Goal: Task Accomplishment & Management: Complete application form

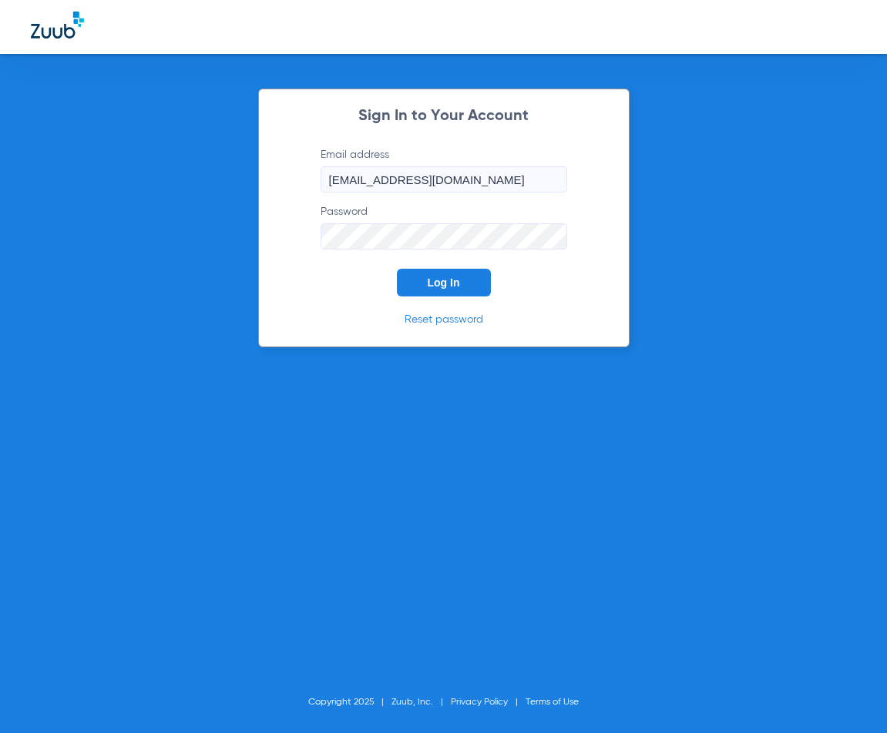
click at [441, 273] on button "Log In" at bounding box center [444, 283] width 94 height 28
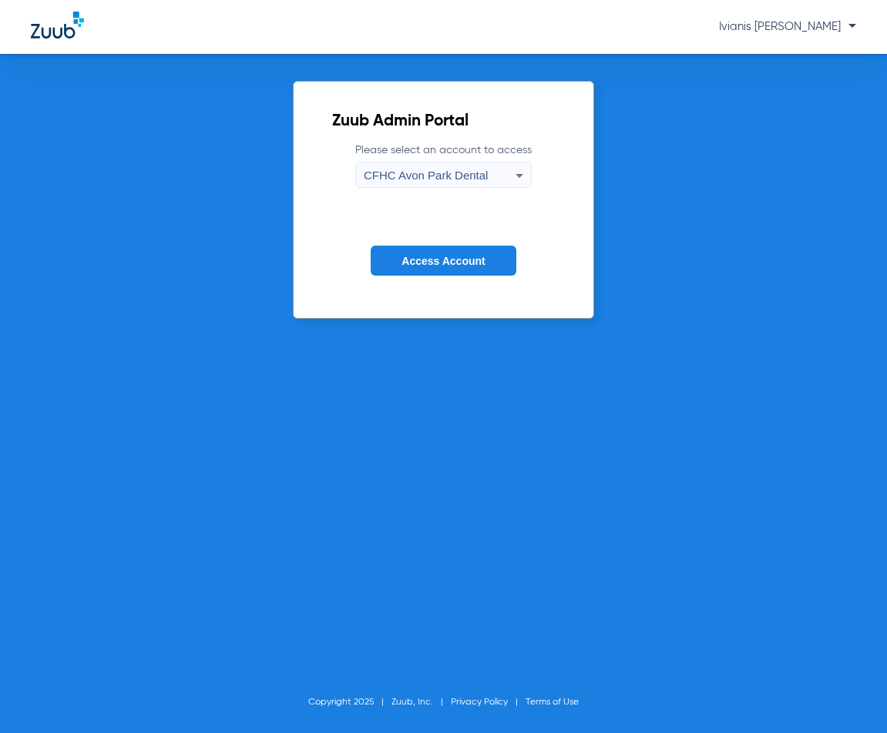
click at [480, 182] on span "CFHC Avon Park Dental" at bounding box center [426, 175] width 124 height 13
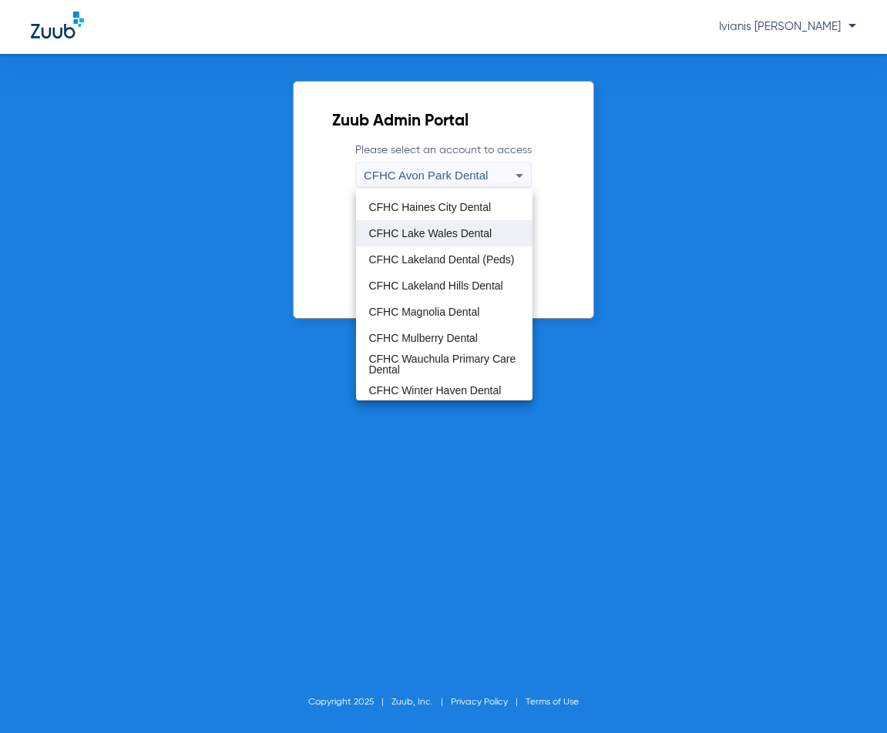
scroll to position [102, 0]
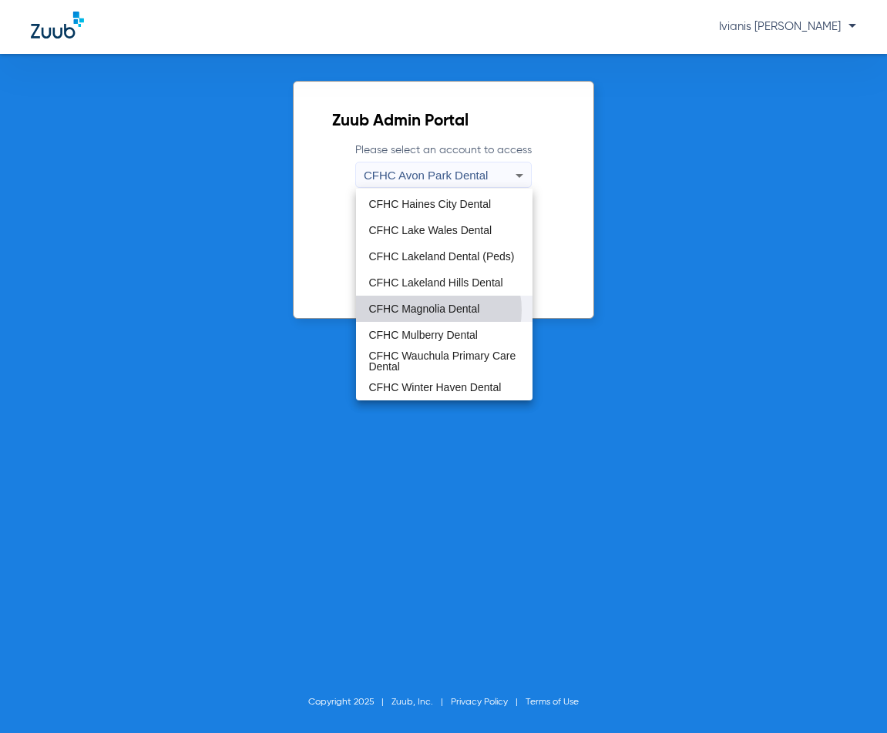
click at [432, 310] on span "CFHC Magnolia Dental" at bounding box center [423, 308] width 111 height 11
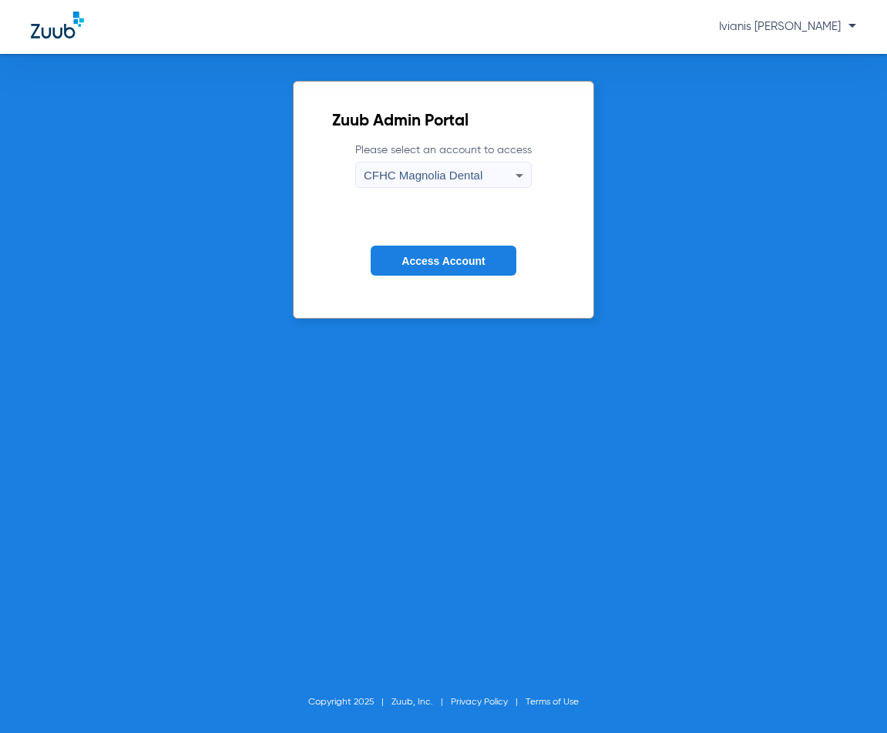
click at [440, 264] on span "Access Account" at bounding box center [442, 261] width 83 height 12
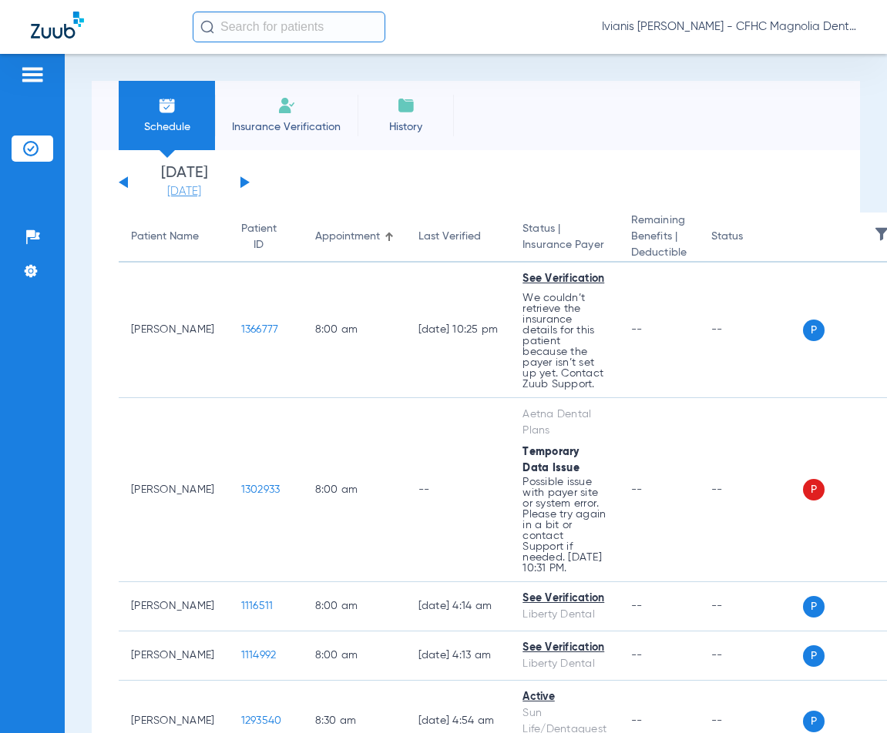
click at [184, 193] on link "[DATE]" at bounding box center [184, 191] width 92 height 15
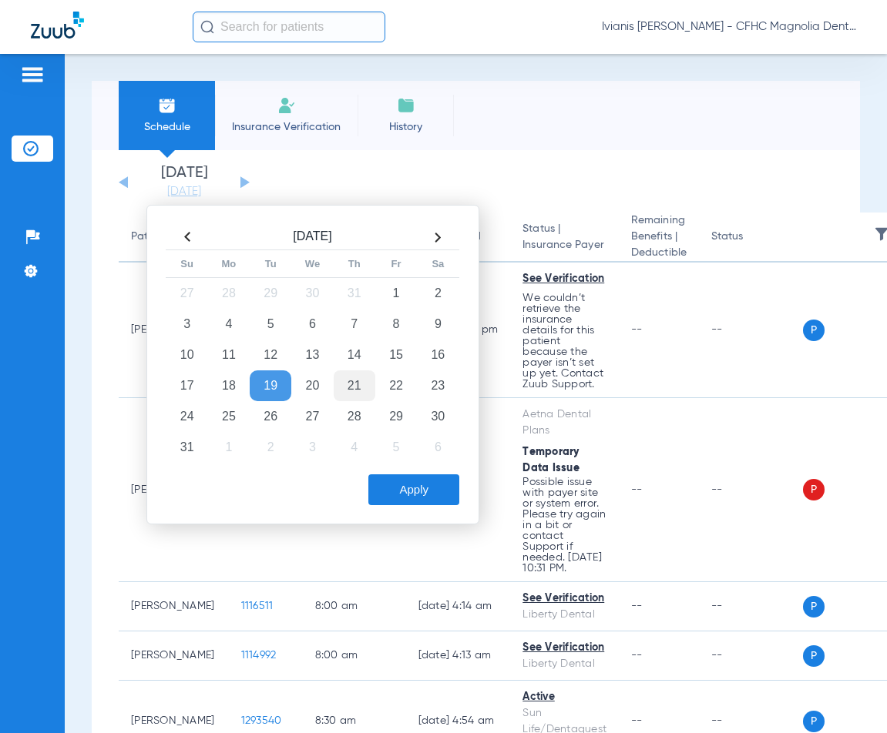
click at [364, 381] on td "21" at bounding box center [355, 385] width 42 height 31
click at [408, 484] on button "Apply" at bounding box center [413, 489] width 91 height 31
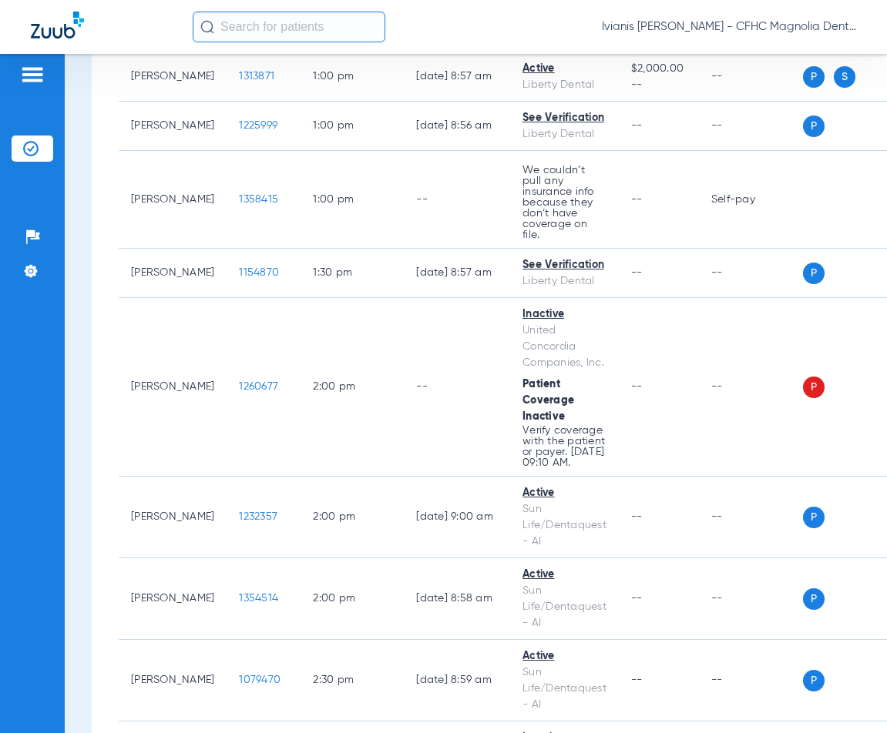
scroll to position [1309, 0]
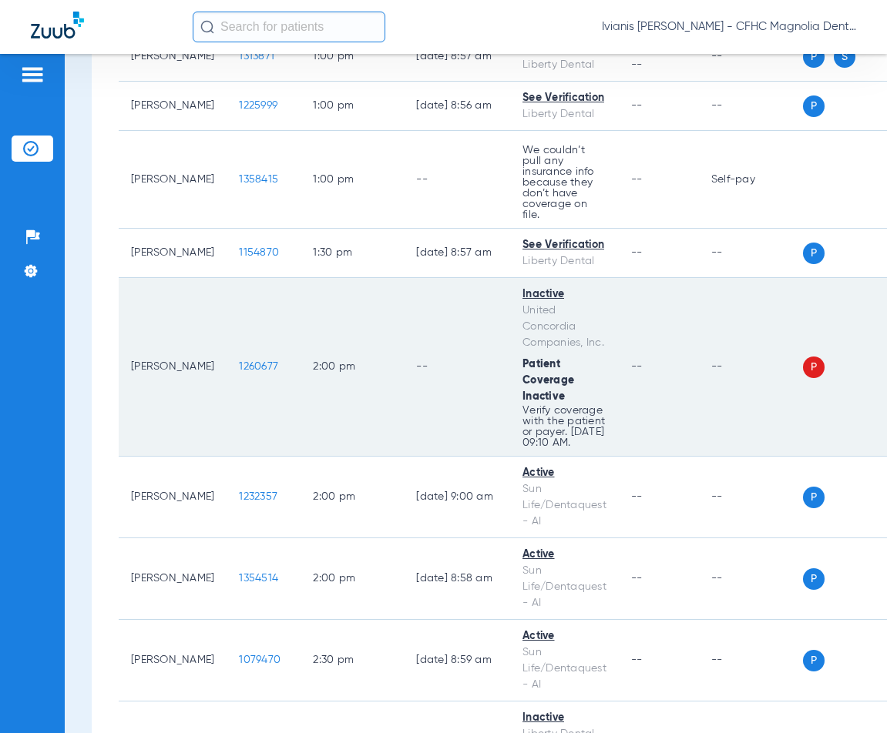
click at [239, 361] on span "1260677" at bounding box center [258, 366] width 39 height 11
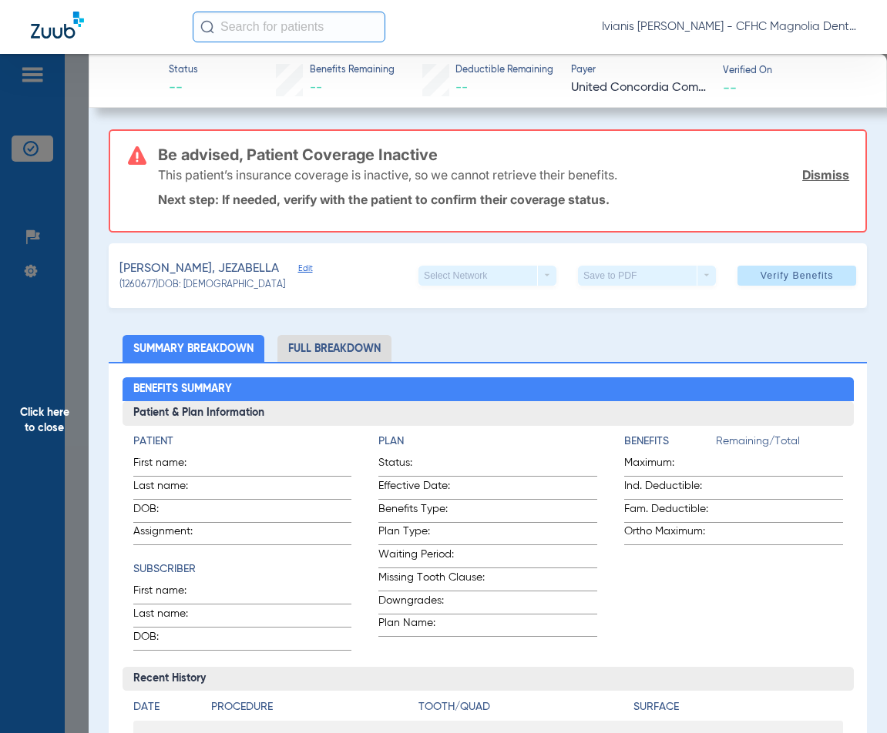
click at [384, 518] on span "Benefits Type:" at bounding box center [434, 511] width 113 height 21
click at [78, 189] on span "Click here to close" at bounding box center [44, 420] width 89 height 733
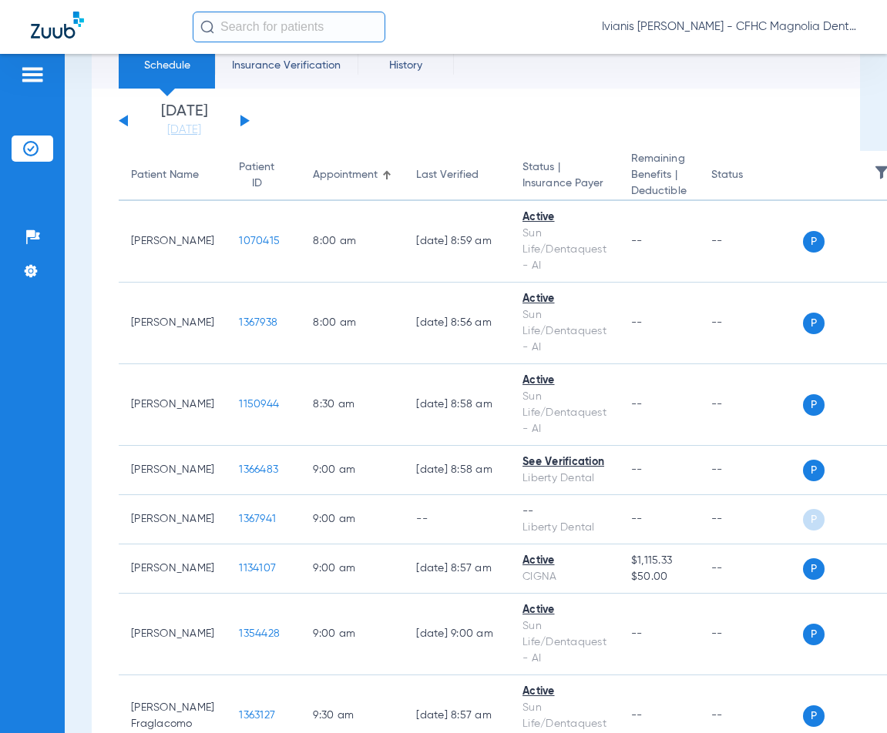
scroll to position [0, 0]
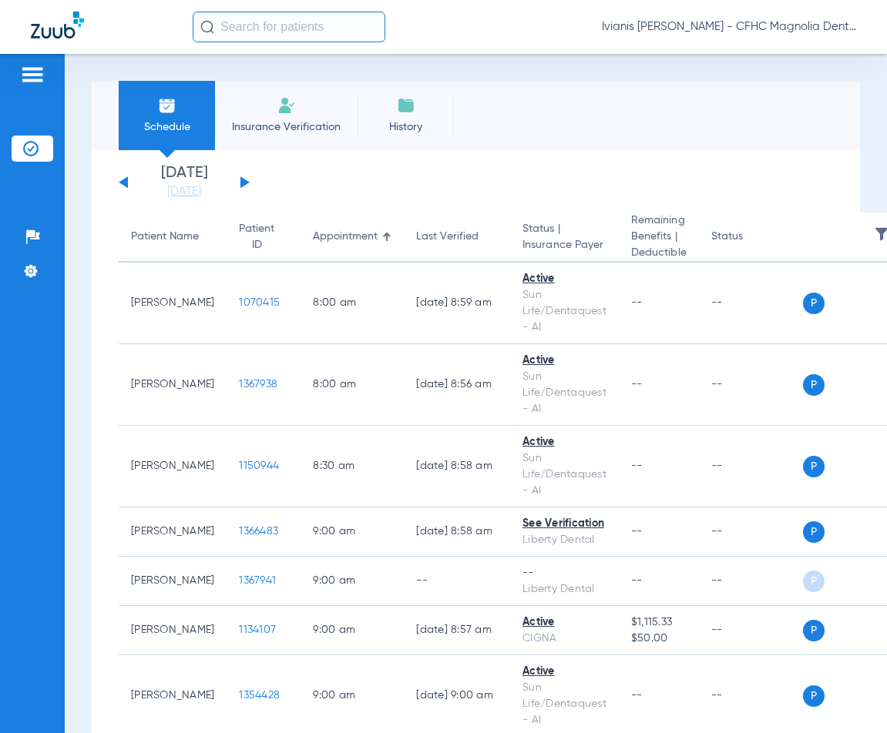
click at [296, 112] on li "Insurance Verification" at bounding box center [286, 115] width 142 height 69
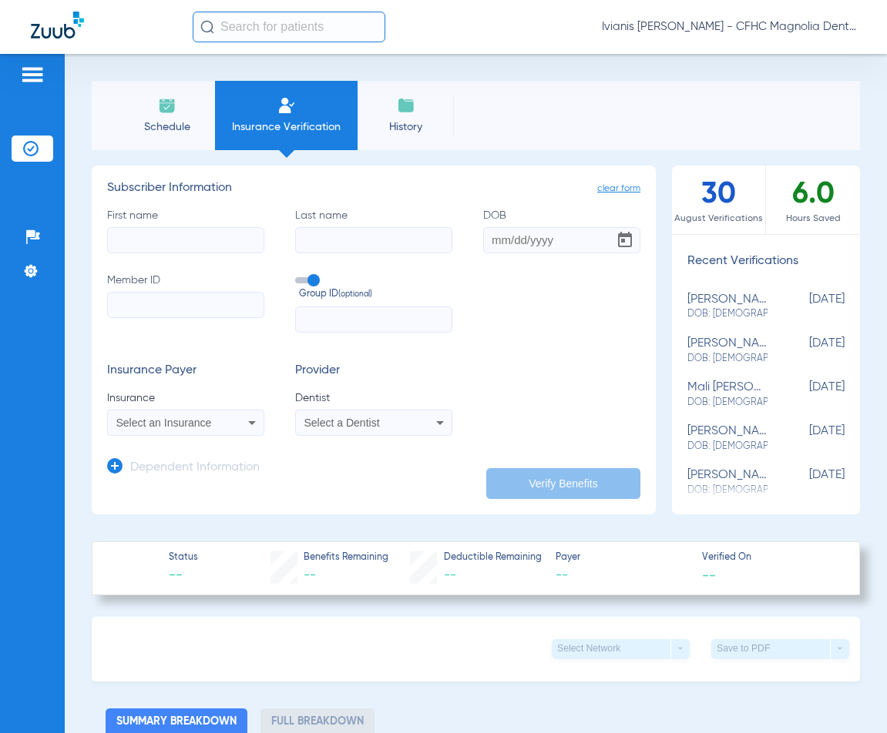
click at [134, 240] on input "First name" at bounding box center [185, 240] width 157 height 26
type input "JAYRON"
type input "WILCHER"
type input "02/22/2007"
click at [133, 304] on input "Member ID" at bounding box center [185, 305] width 157 height 26
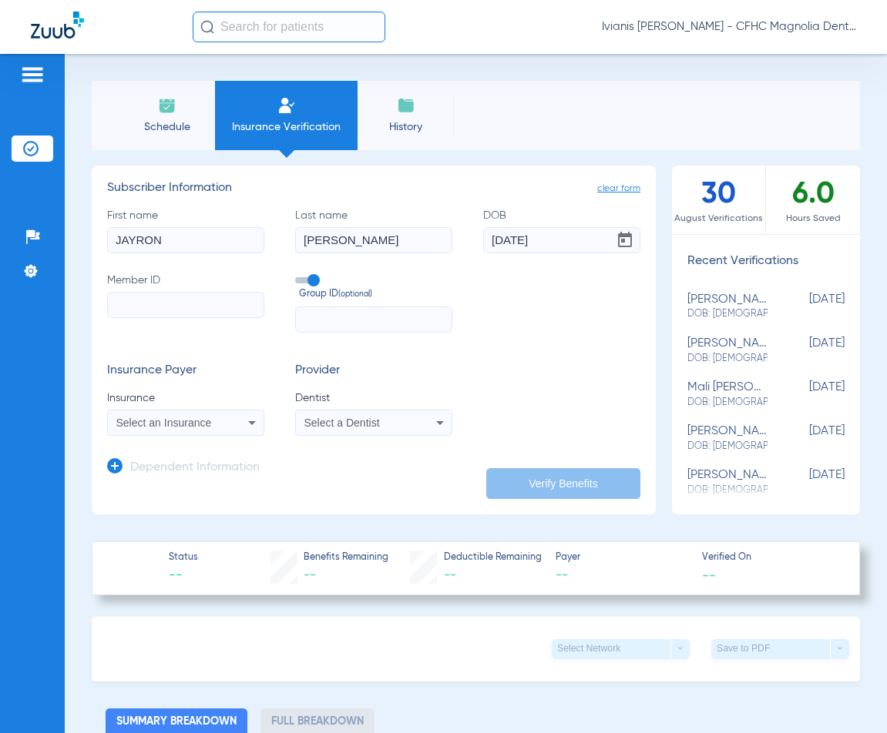
paste input "9449702837"
type input "9449702837"
click at [66, 522] on div "Schedule Insurance Verification History Last Appt. Sync Time: Today - 09:57 AM …" at bounding box center [476, 393] width 822 height 679
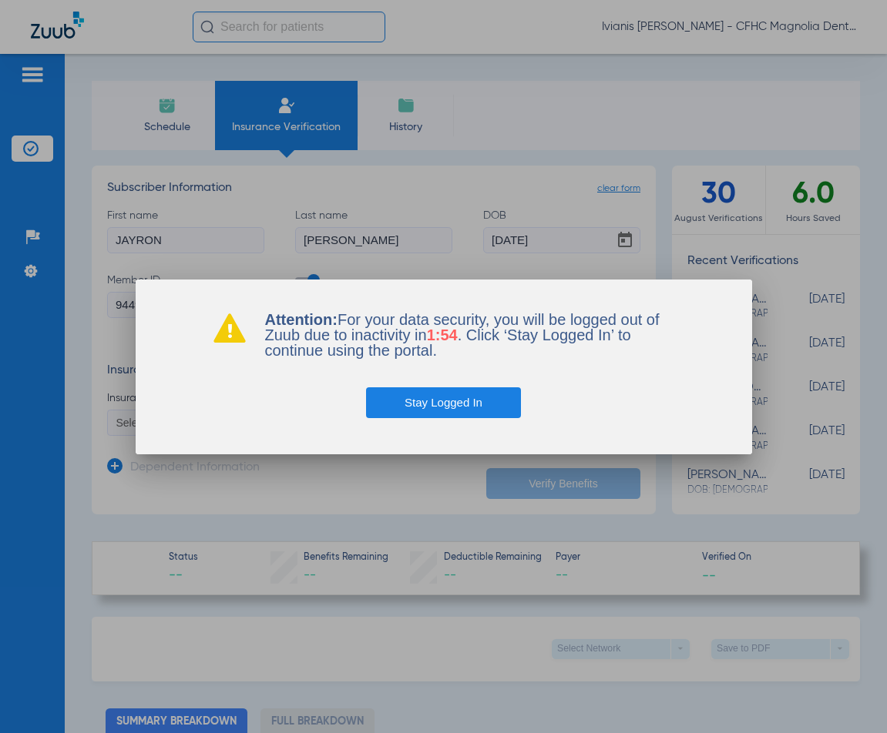
click at [454, 409] on button "Stay Logged In" at bounding box center [443, 402] width 155 height 31
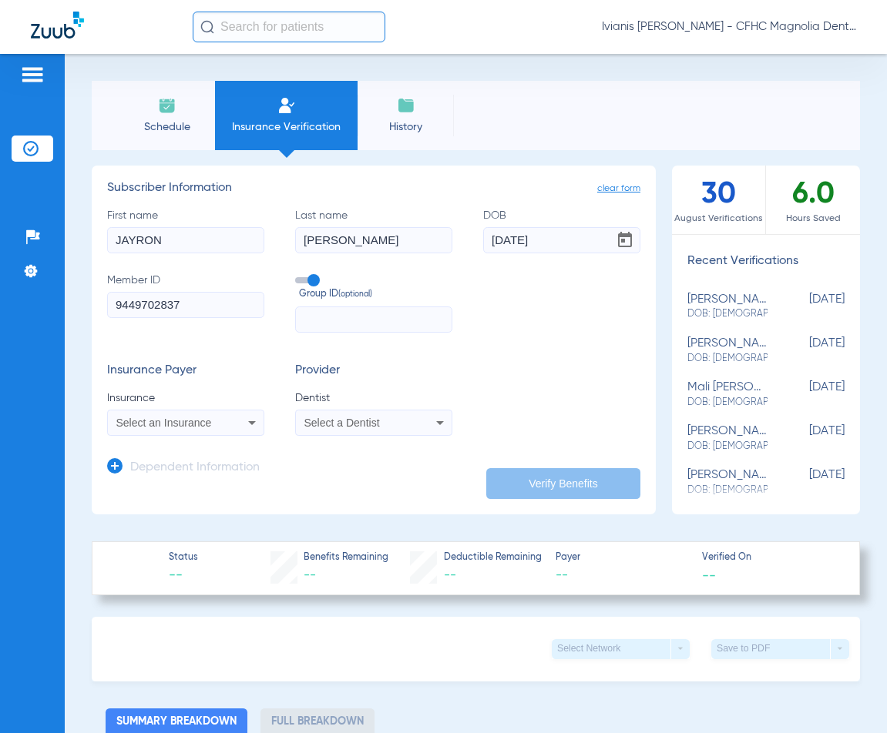
click at [169, 114] on img at bounding box center [167, 105] width 18 height 18
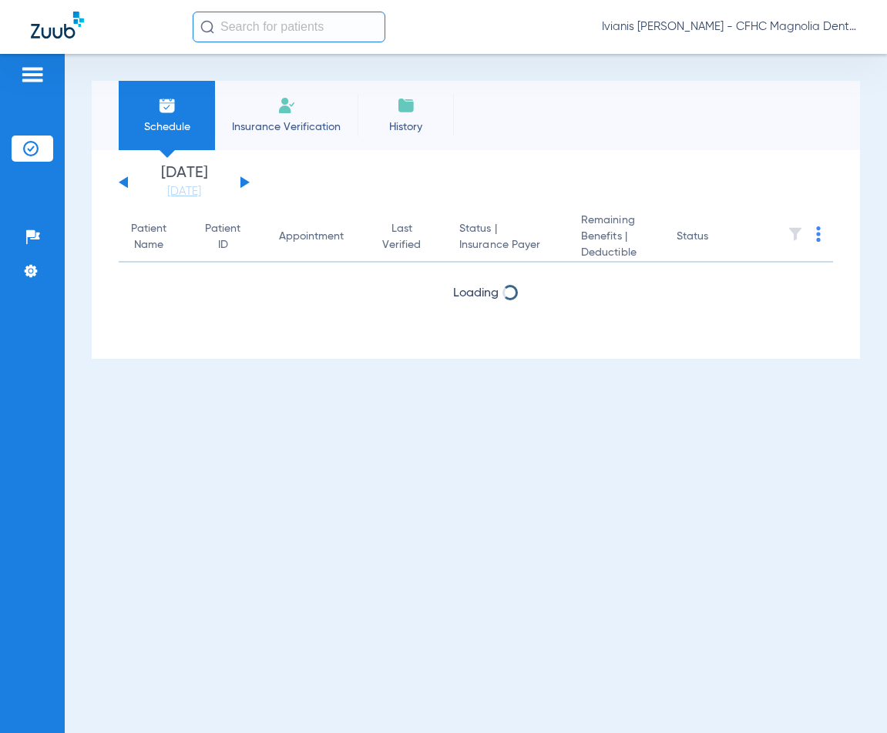
click at [271, 119] on span "Insurance Verification" at bounding box center [285, 126] width 119 height 15
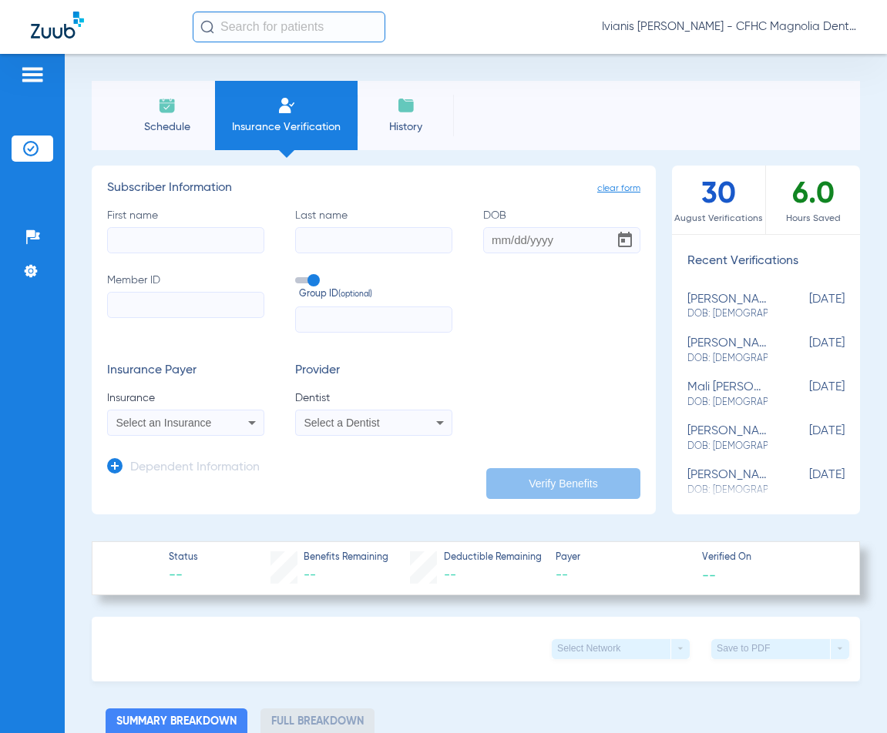
click at [183, 307] on input "Member ID" at bounding box center [185, 305] width 157 height 26
paste input "9659597100"
type input "9659597100"
click at [183, 419] on span "Select an Insurance" at bounding box center [164, 423] width 96 height 12
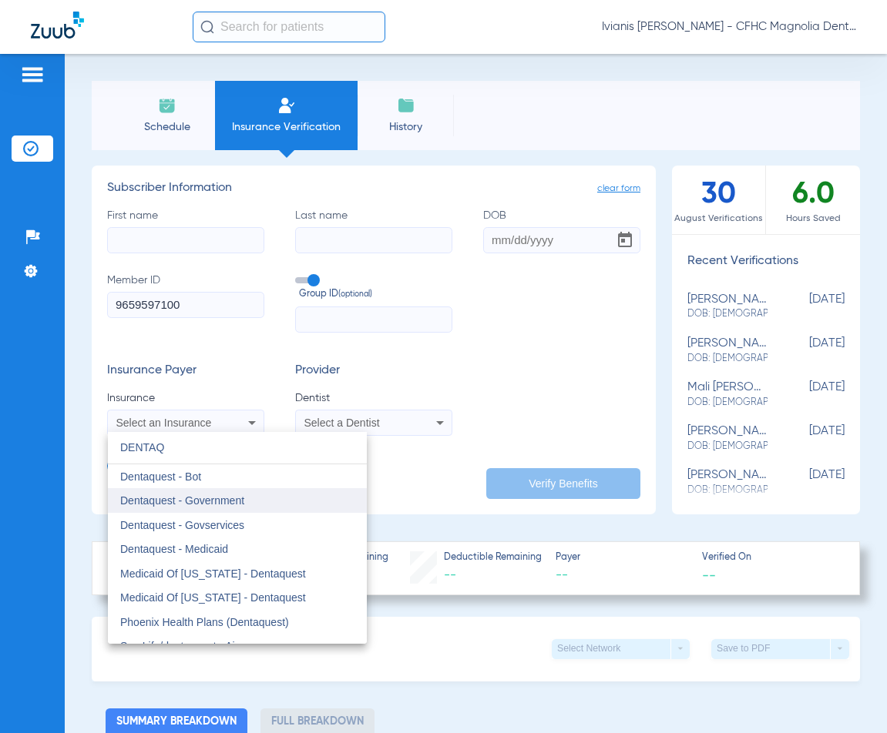
type input "DENTAQ"
click at [218, 499] on span "Dentaquest - Government" at bounding box center [182, 500] width 124 height 12
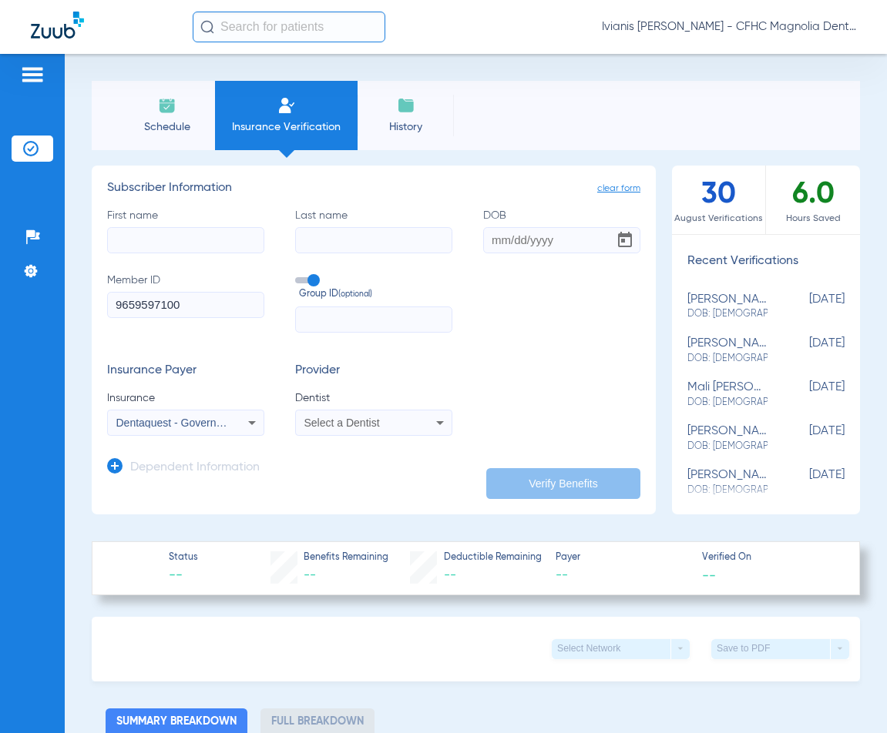
click at [374, 424] on span "Select a Dentist" at bounding box center [341, 423] width 75 height 12
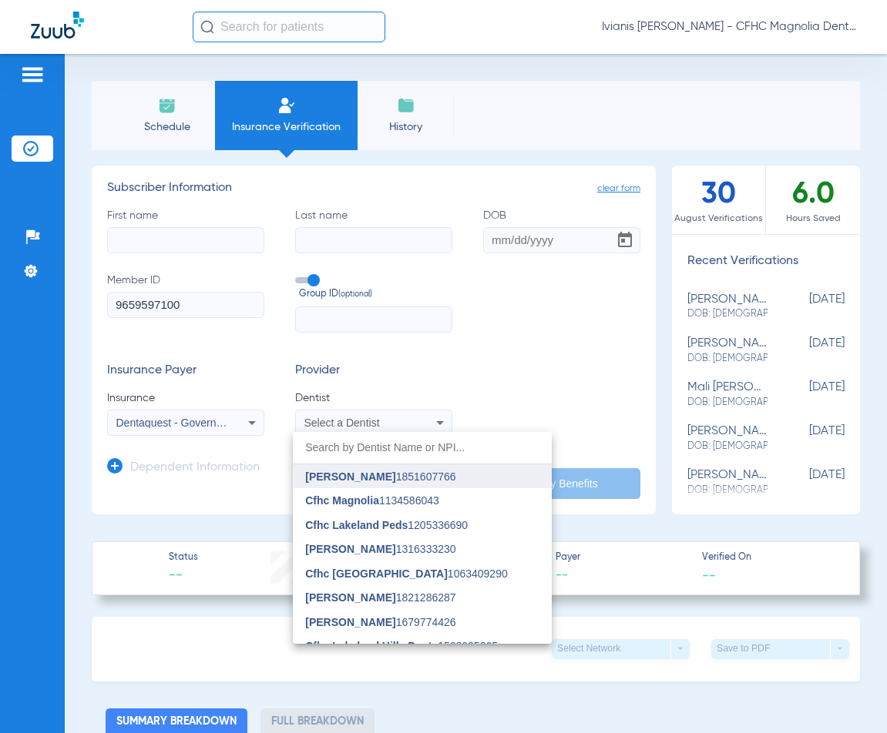
click at [380, 477] on span "[PERSON_NAME]" at bounding box center [350, 477] width 90 height 12
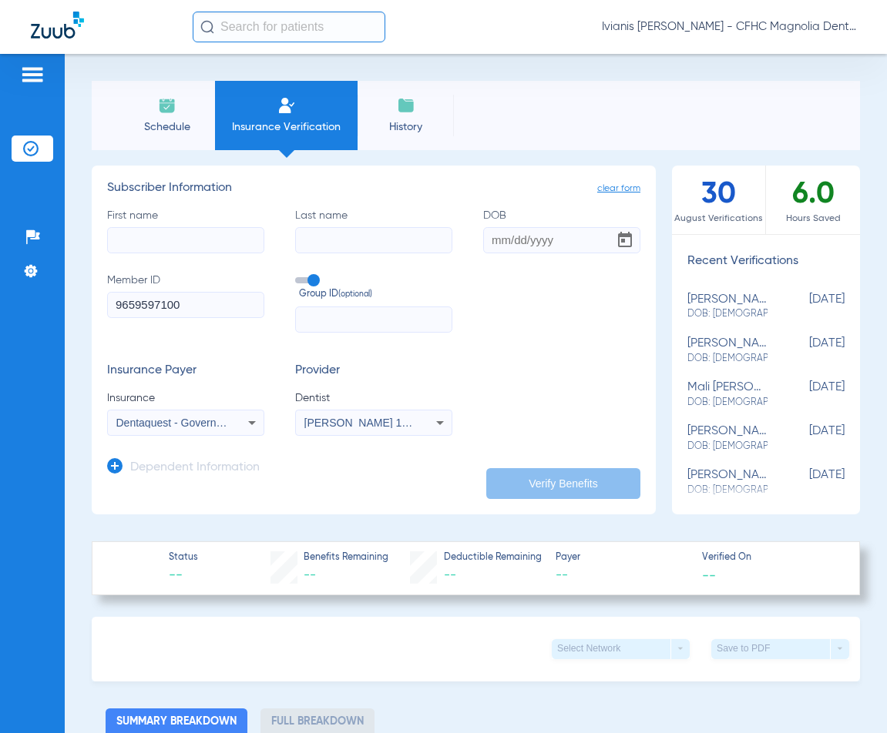
click at [179, 239] on input "First name" at bounding box center [185, 240] width 157 height 26
type input "JONAH"
type input "AUGUSTINE"
type input "03/14/2022"
click at [528, 472] on button "Verify Benefits" at bounding box center [563, 483] width 154 height 31
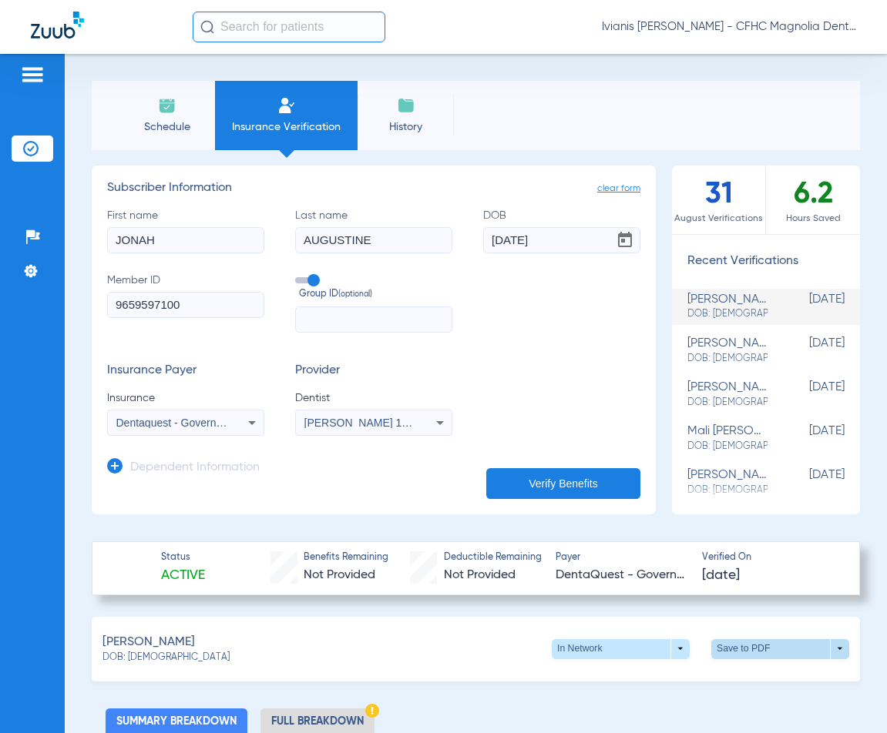
click at [740, 641] on span at bounding box center [780, 649] width 138 height 20
click at [651, 676] on span "Save to PDF" at bounding box center [652, 677] width 61 height 11
drag, startPoint x: 183, startPoint y: 656, endPoint x: 130, endPoint y: 660, distance: 53.3
click at [130, 660] on div "DOB: [DEMOGRAPHIC_DATA]" at bounding box center [165, 659] width 127 height 14
copy span "03/14/2022"
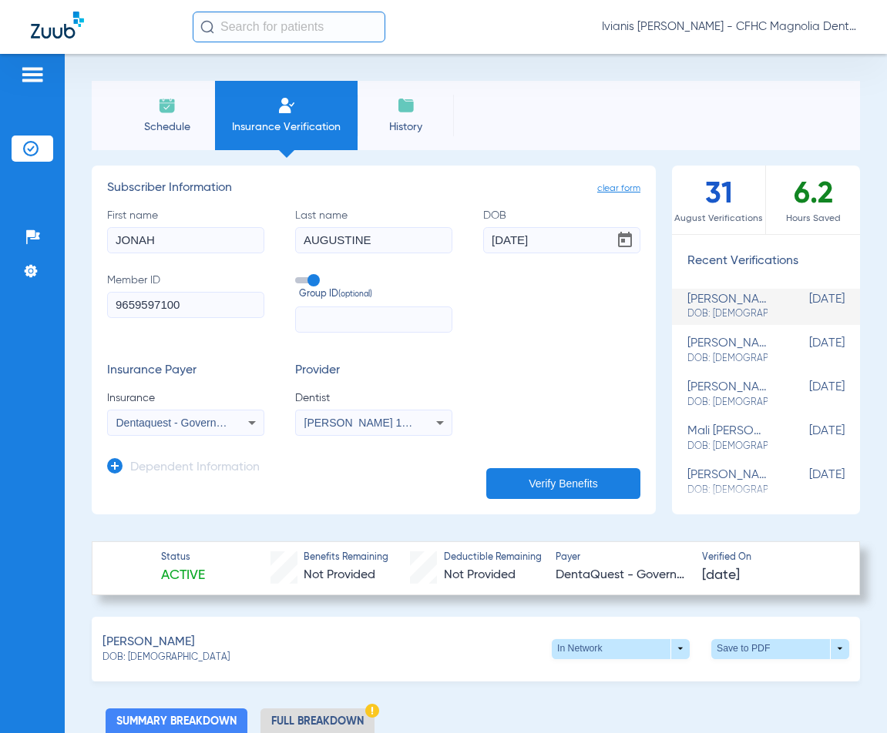
click at [153, 306] on input "9659597100" at bounding box center [185, 305] width 157 height 26
click at [197, 232] on input "JONAH" at bounding box center [185, 240] width 157 height 26
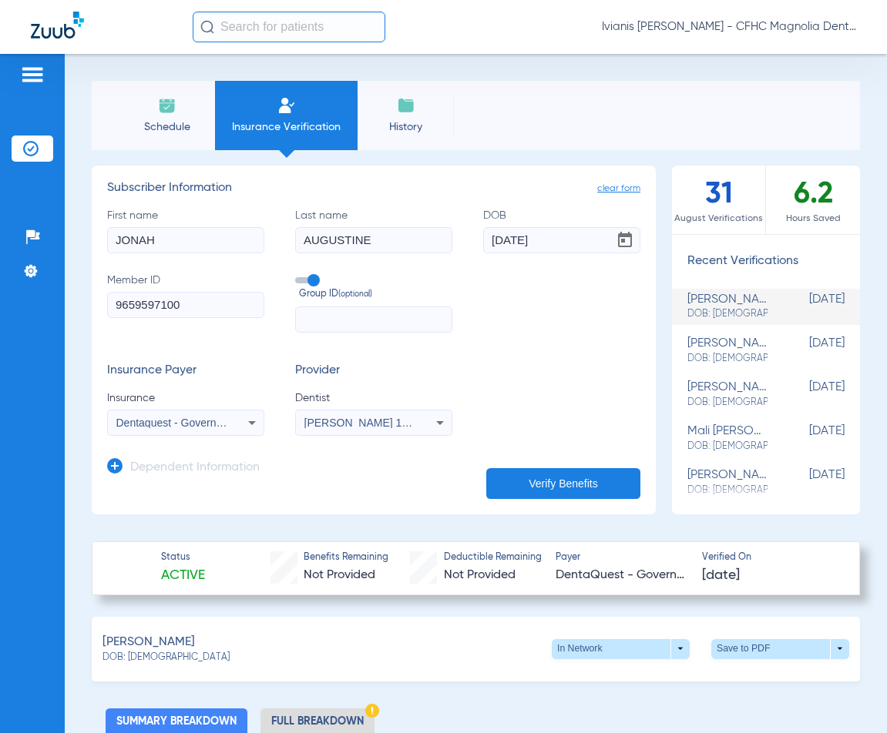
click at [197, 232] on input "JONAH" at bounding box center [185, 240] width 157 height 26
click at [194, 313] on input "9659597100" at bounding box center [185, 305] width 157 height 26
paste input "51106872"
type input "51106872"
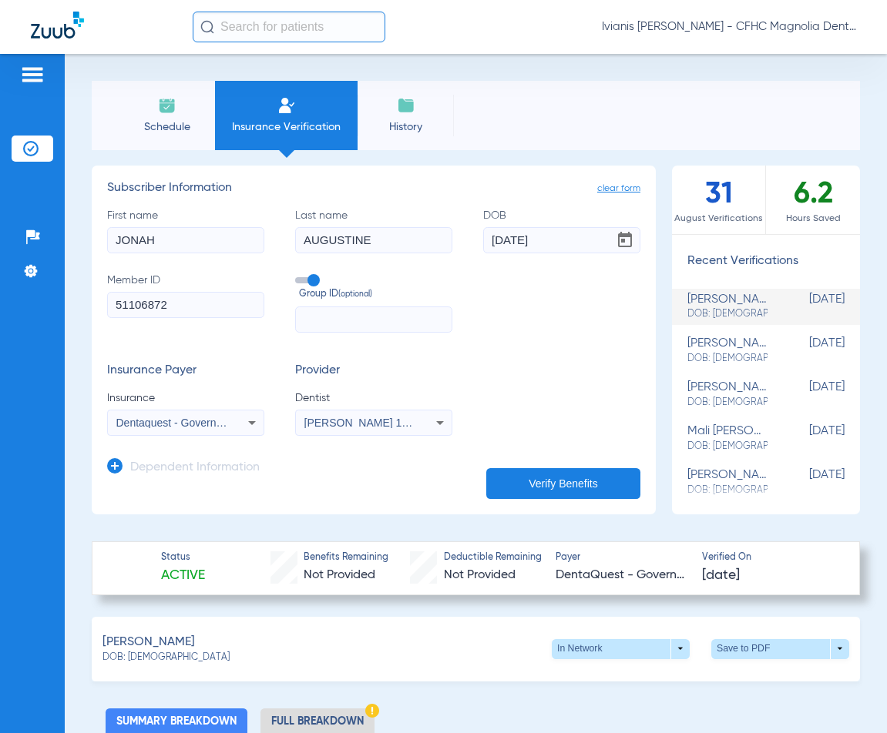
click at [182, 420] on span "Dentaquest - Government" at bounding box center [178, 423] width 124 height 12
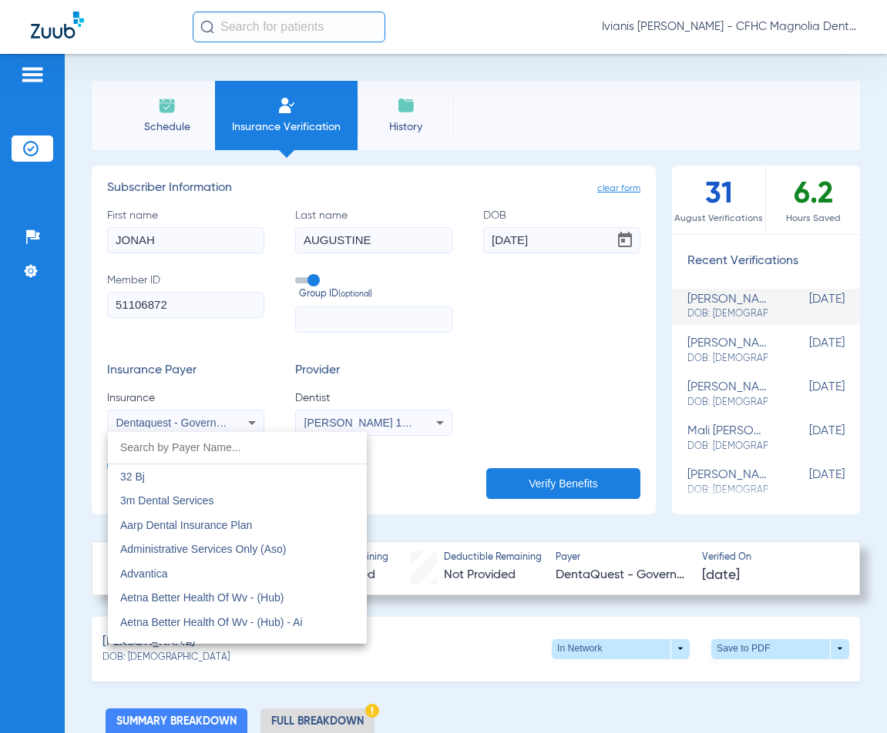
scroll to position [4431, 0]
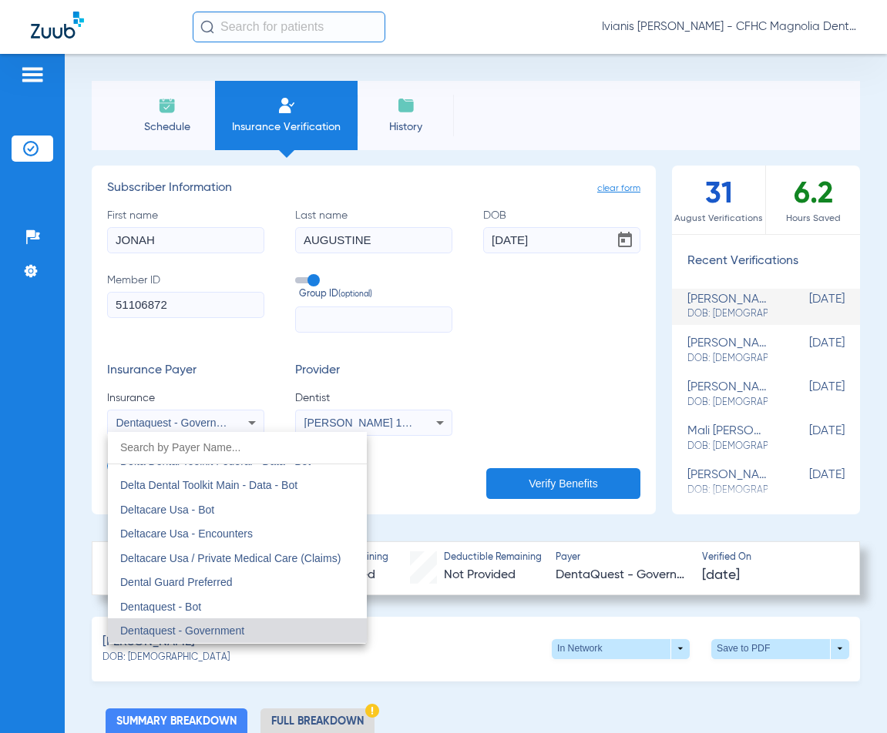
click at [169, 222] on div at bounding box center [443, 366] width 887 height 733
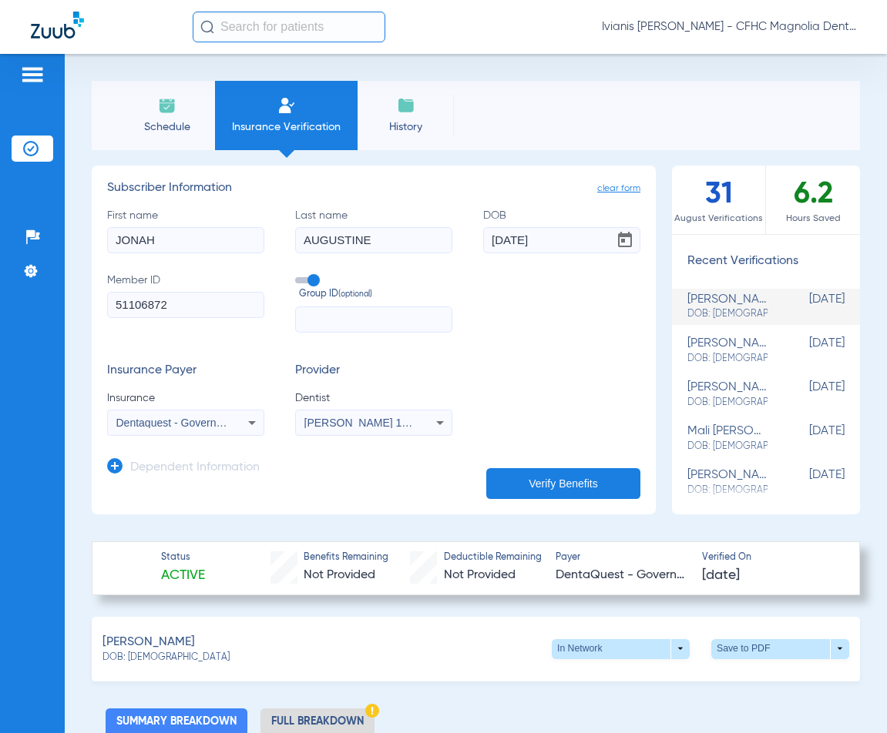
click at [179, 243] on input "JONAH" at bounding box center [185, 240] width 157 height 26
type input "JALYSSA"
type input "RIOS"
type input "08/20/2008"
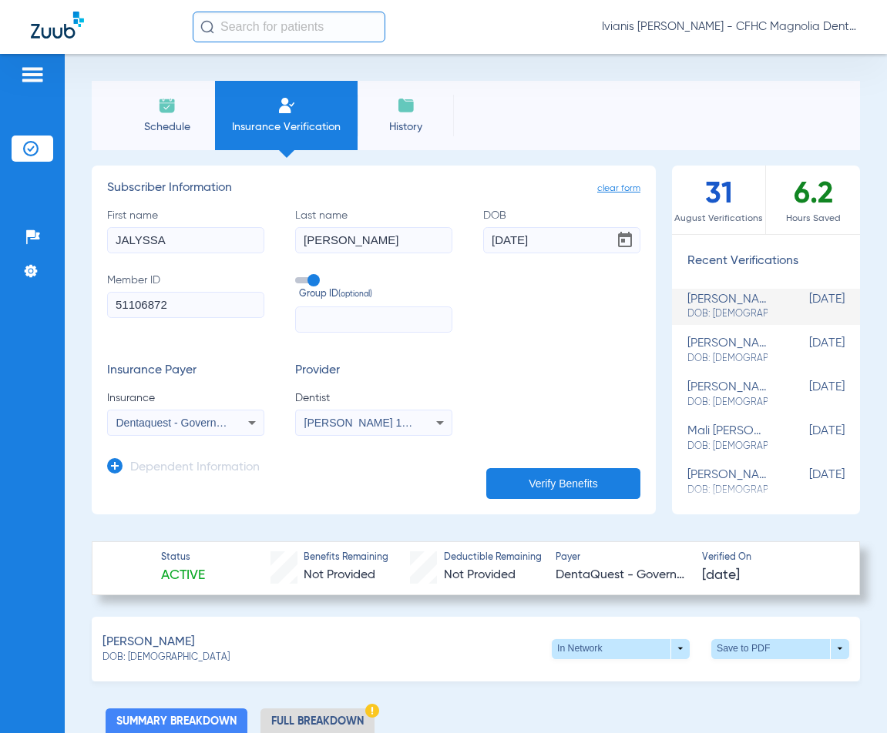
click at [575, 494] on button "Verify Benefits" at bounding box center [563, 483] width 154 height 31
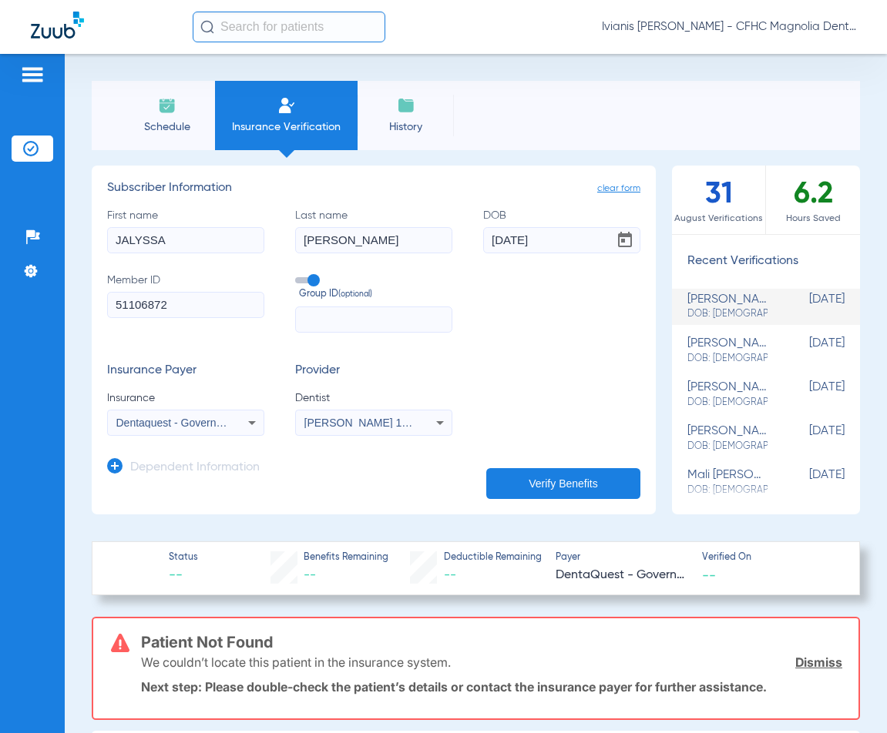
click at [183, 116] on li "Schedule" at bounding box center [167, 115] width 96 height 69
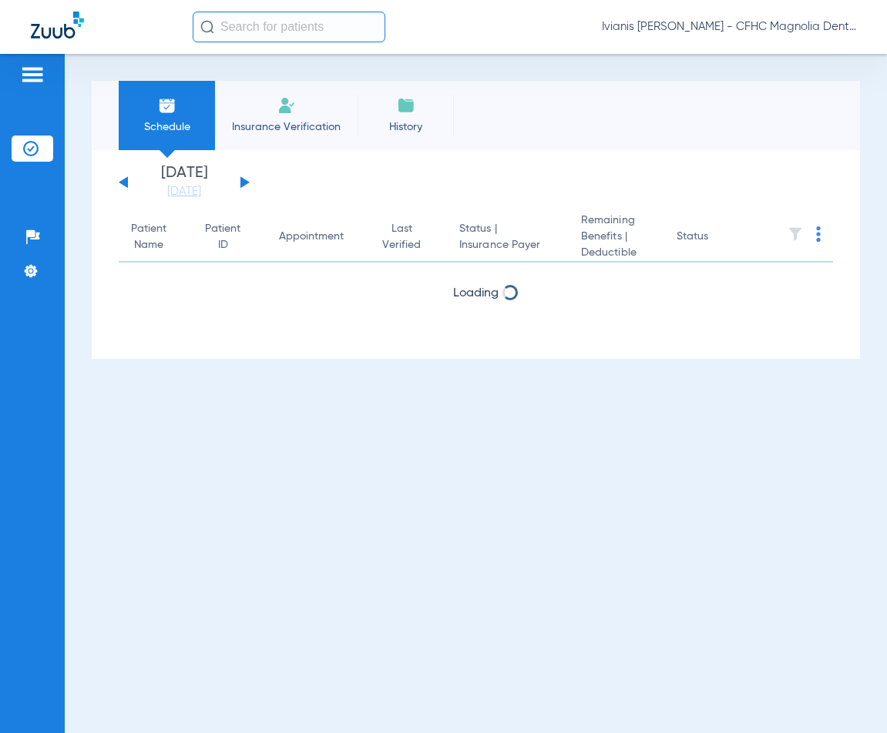
click at [295, 124] on span "Insurance Verification" at bounding box center [285, 126] width 119 height 15
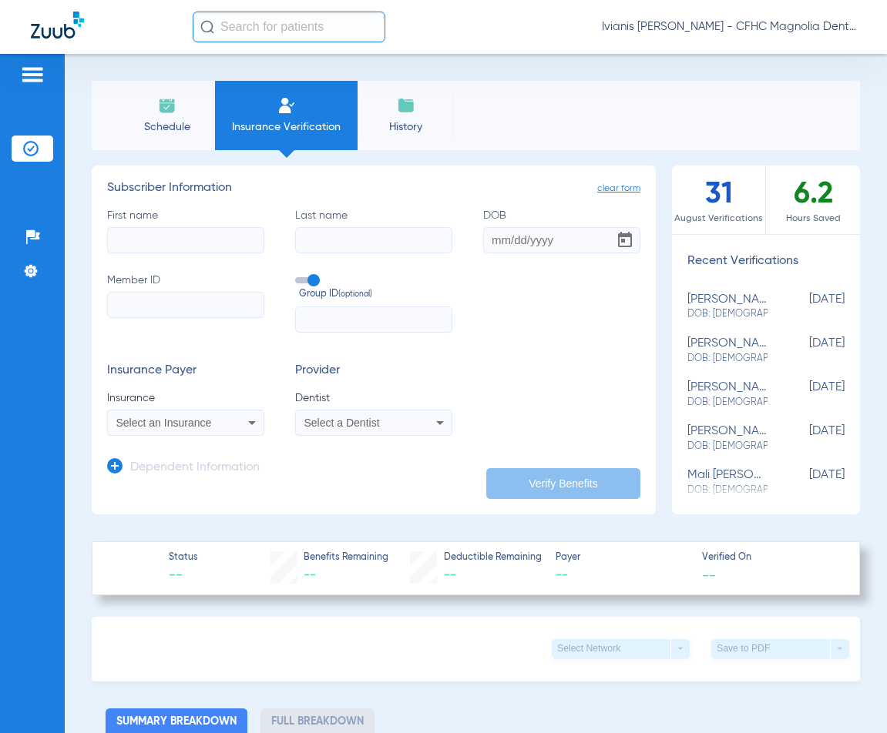
click at [49, 549] on div "Patients Insurance Verification Setup Help Center Settings" at bounding box center [32, 420] width 65 height 733
click at [175, 120] on span "Schedule" at bounding box center [166, 126] width 73 height 15
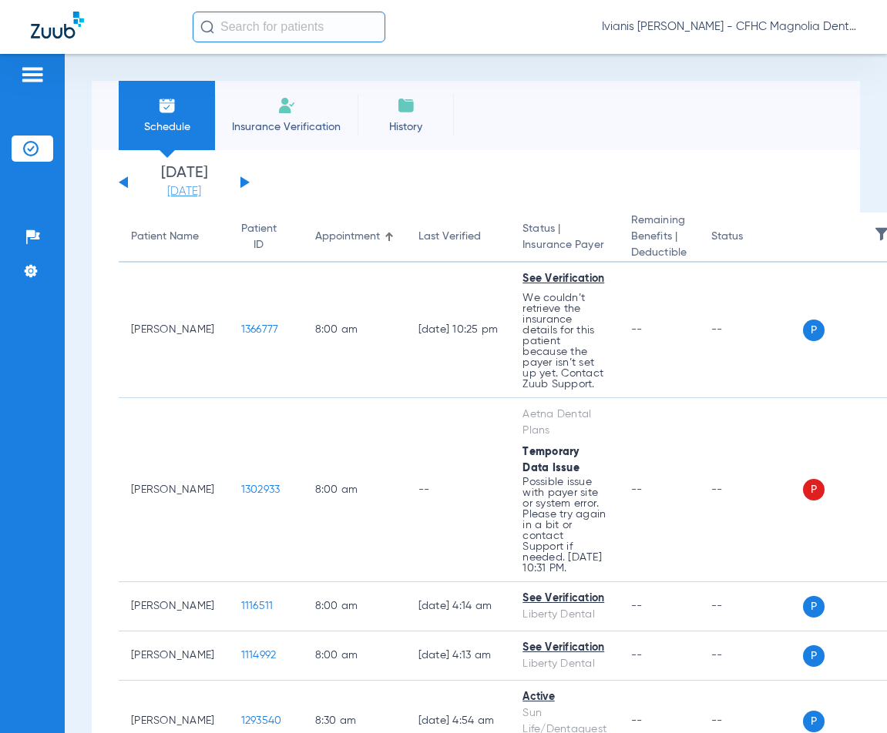
click at [189, 194] on link "[DATE]" at bounding box center [184, 191] width 92 height 15
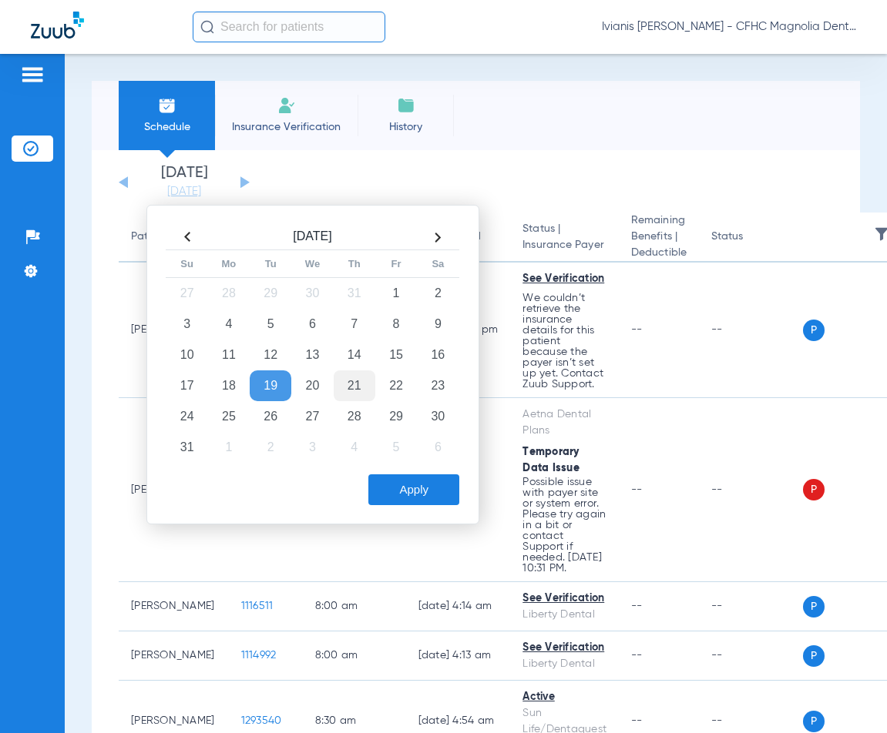
click at [362, 387] on td "21" at bounding box center [355, 385] width 42 height 31
click at [426, 486] on button "Apply" at bounding box center [413, 489] width 91 height 31
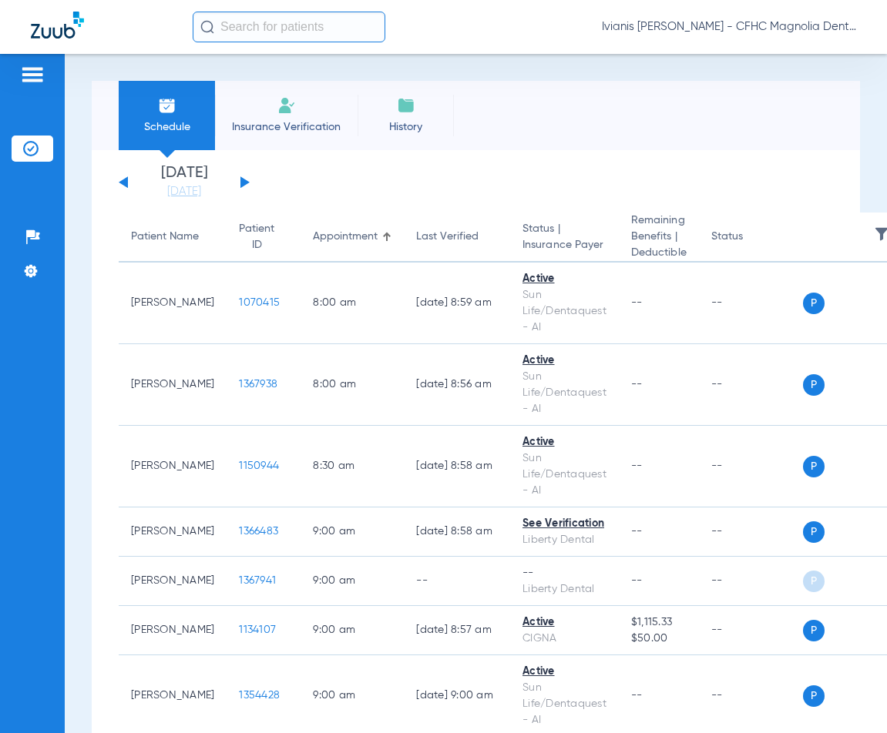
click at [305, 122] on span "Insurance Verification" at bounding box center [285, 126] width 119 height 15
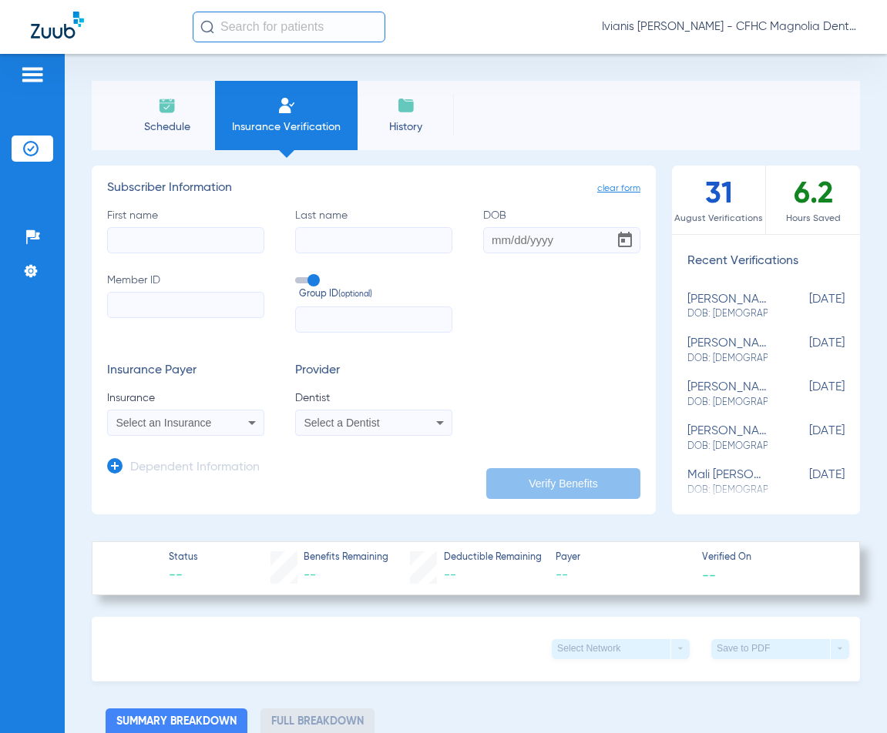
click at [136, 305] on input "Member ID" at bounding box center [185, 305] width 157 height 26
paste input "124184551001"
type input "124184551001"
click at [155, 436] on app-dependent-form "Dependent Information" at bounding box center [373, 462] width 533 height 52
click at [148, 427] on span "Select an Insurance" at bounding box center [164, 423] width 96 height 12
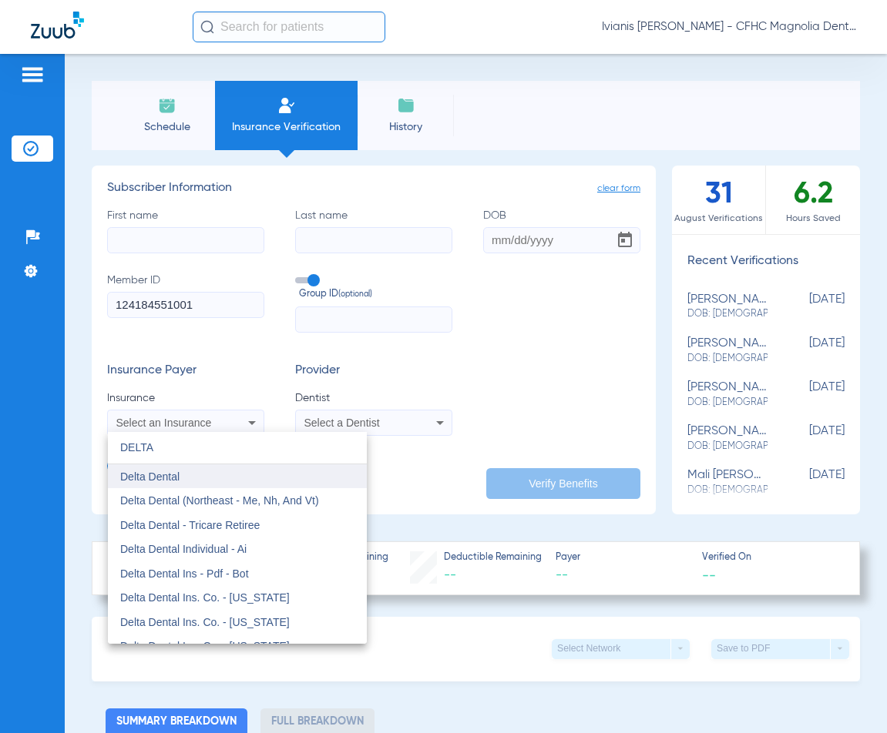
type input "DELTA"
click at [176, 481] on span "Delta Dental" at bounding box center [149, 477] width 59 height 12
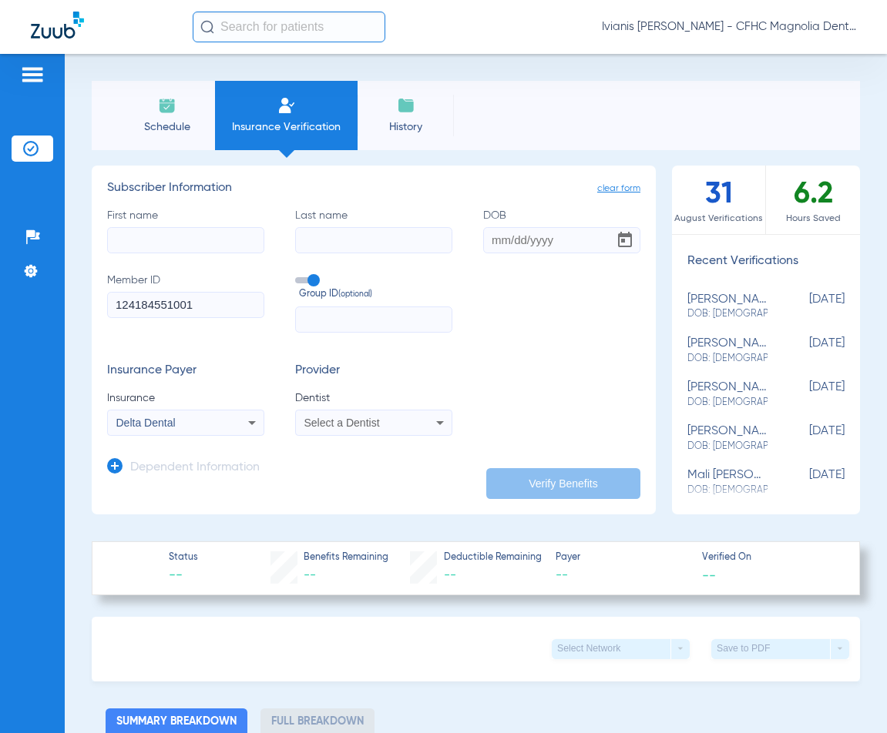
click at [351, 423] on span "Select a Dentist" at bounding box center [341, 423] width 75 height 12
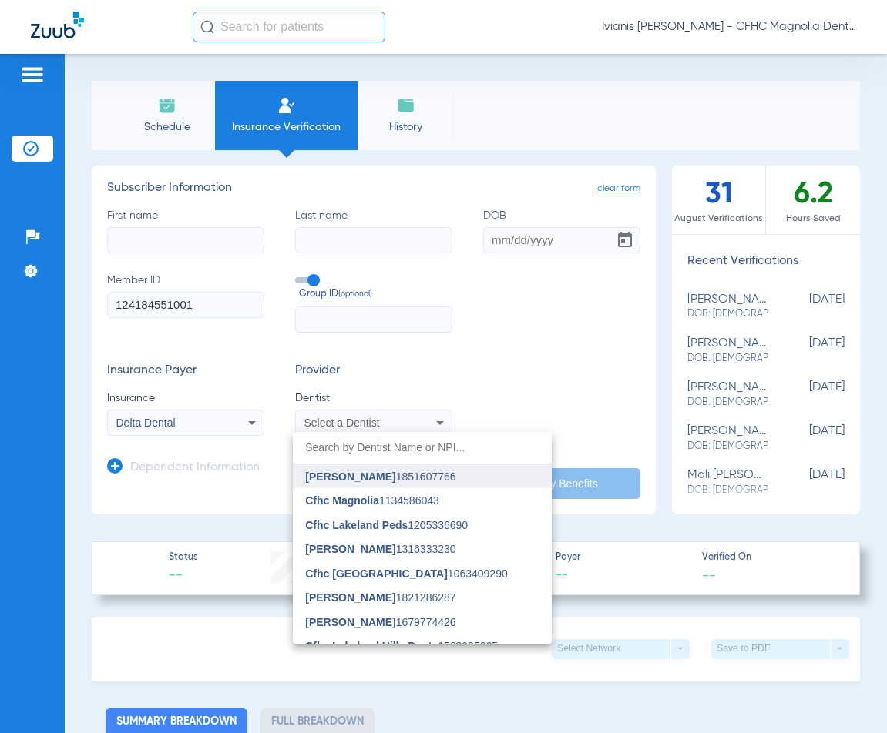
click at [369, 484] on mat-option "[PERSON_NAME] 1851607766" at bounding box center [422, 476] width 259 height 25
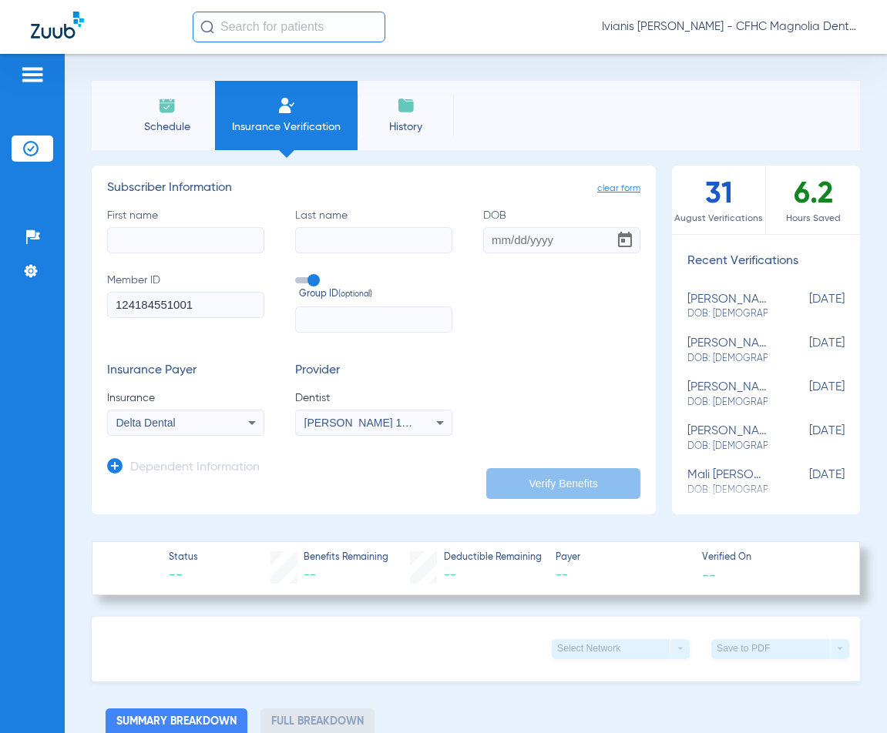
click at [153, 238] on input "First name" at bounding box center [185, 240] width 157 height 26
click at [162, 245] on input "First name Required" at bounding box center [185, 240] width 157 height 26
type input "EDWEN"
type input "[PERSON_NAME]"
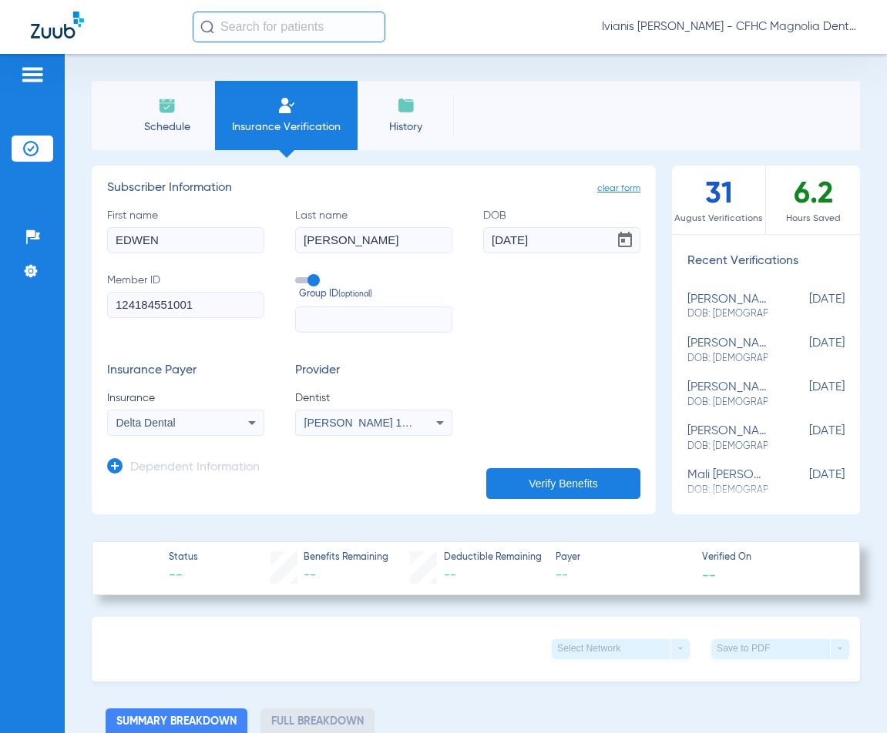
type input "[DATE]"
click at [574, 481] on button "Verify Benefits" at bounding box center [563, 483] width 154 height 31
